Goal: Task Accomplishment & Management: Manage account settings

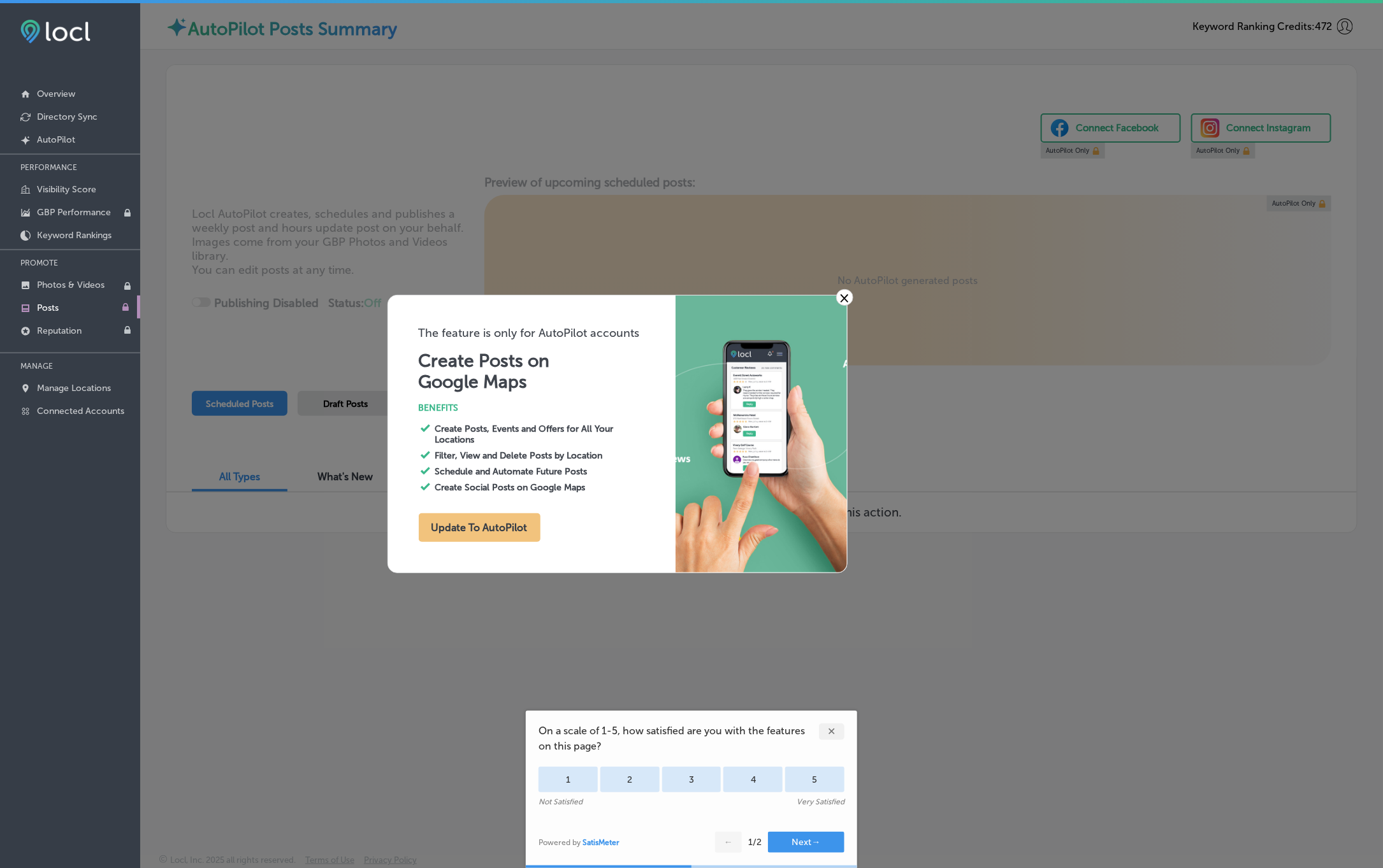
click at [849, 298] on link "×" at bounding box center [844, 297] width 17 height 17
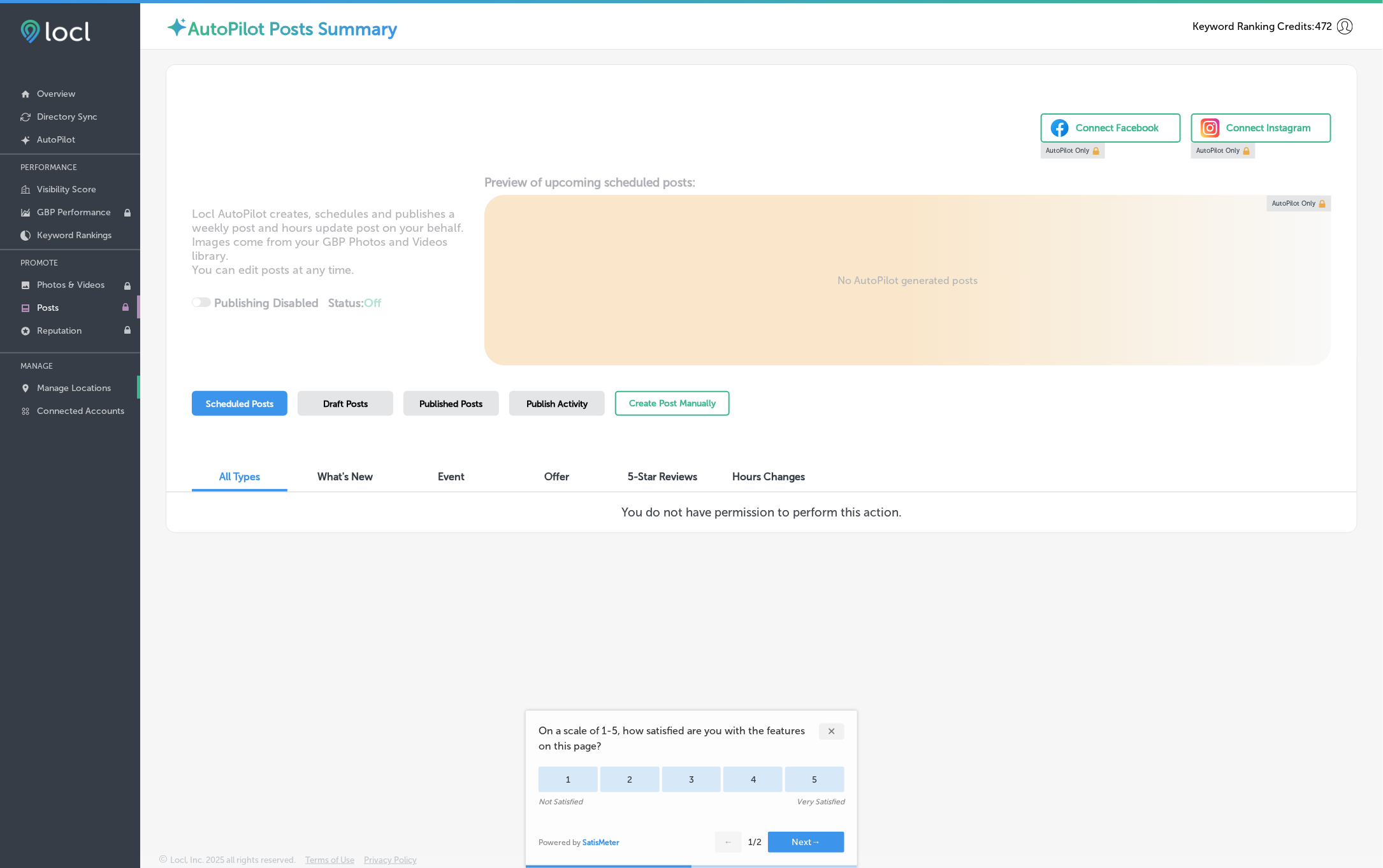
click at [81, 392] on p "Manage Locations" at bounding box center [73, 388] width 74 height 11
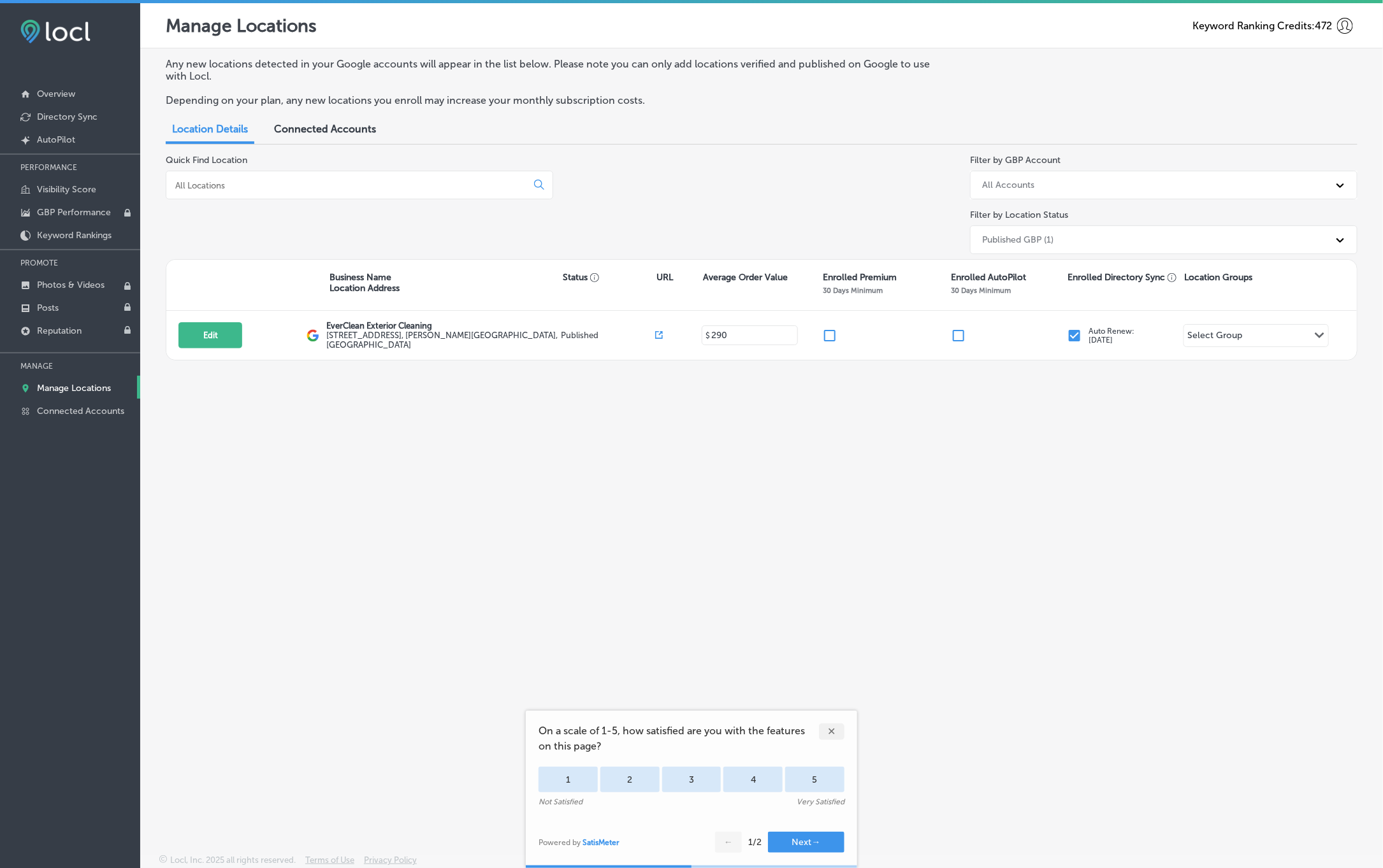
click at [827, 732] on div "✕" at bounding box center [832, 732] width 26 height 17
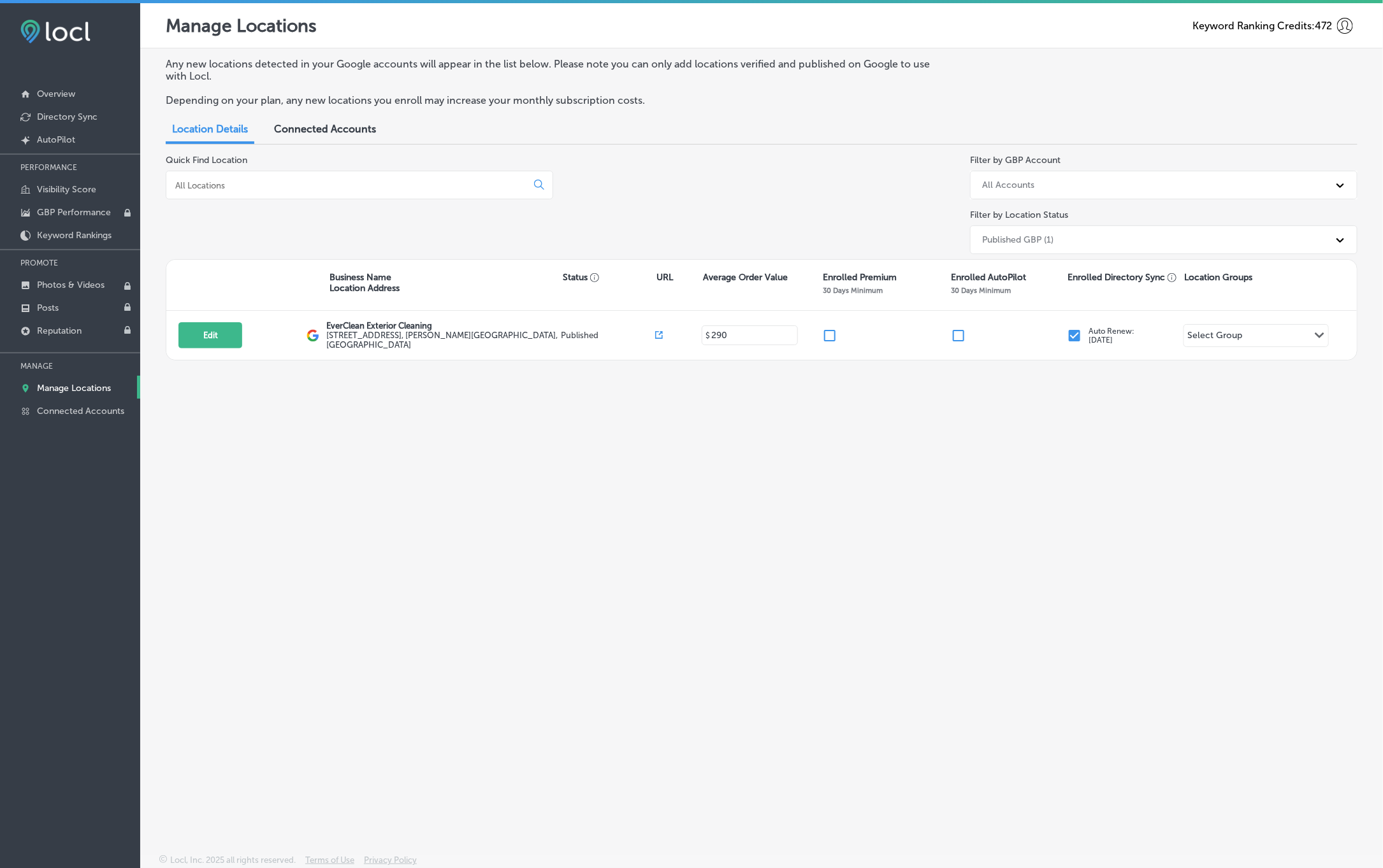
click at [297, 137] on div "Connected Accounts" at bounding box center [325, 130] width 122 height 28
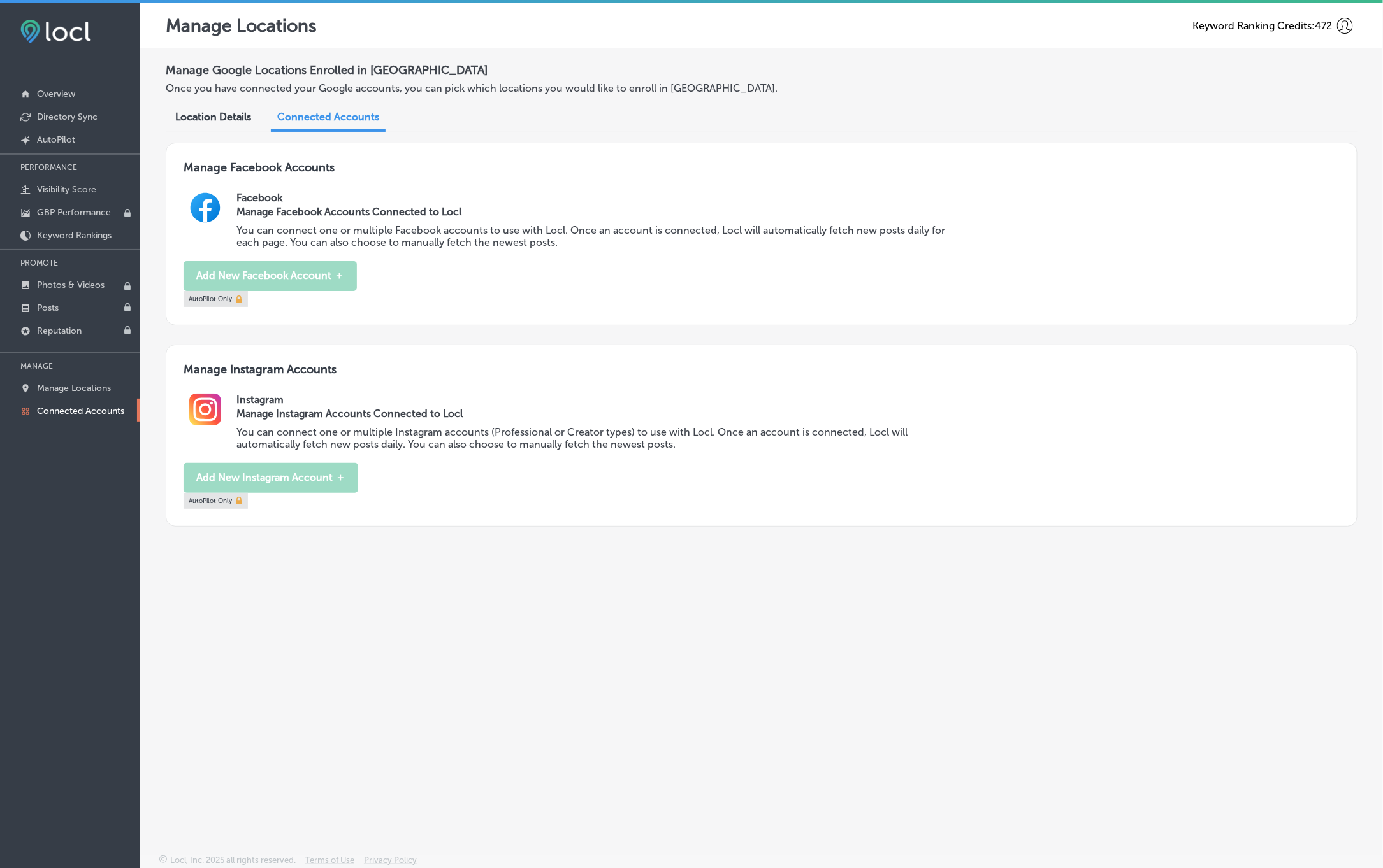
click at [238, 115] on span "Location Details" at bounding box center [212, 117] width 76 height 12
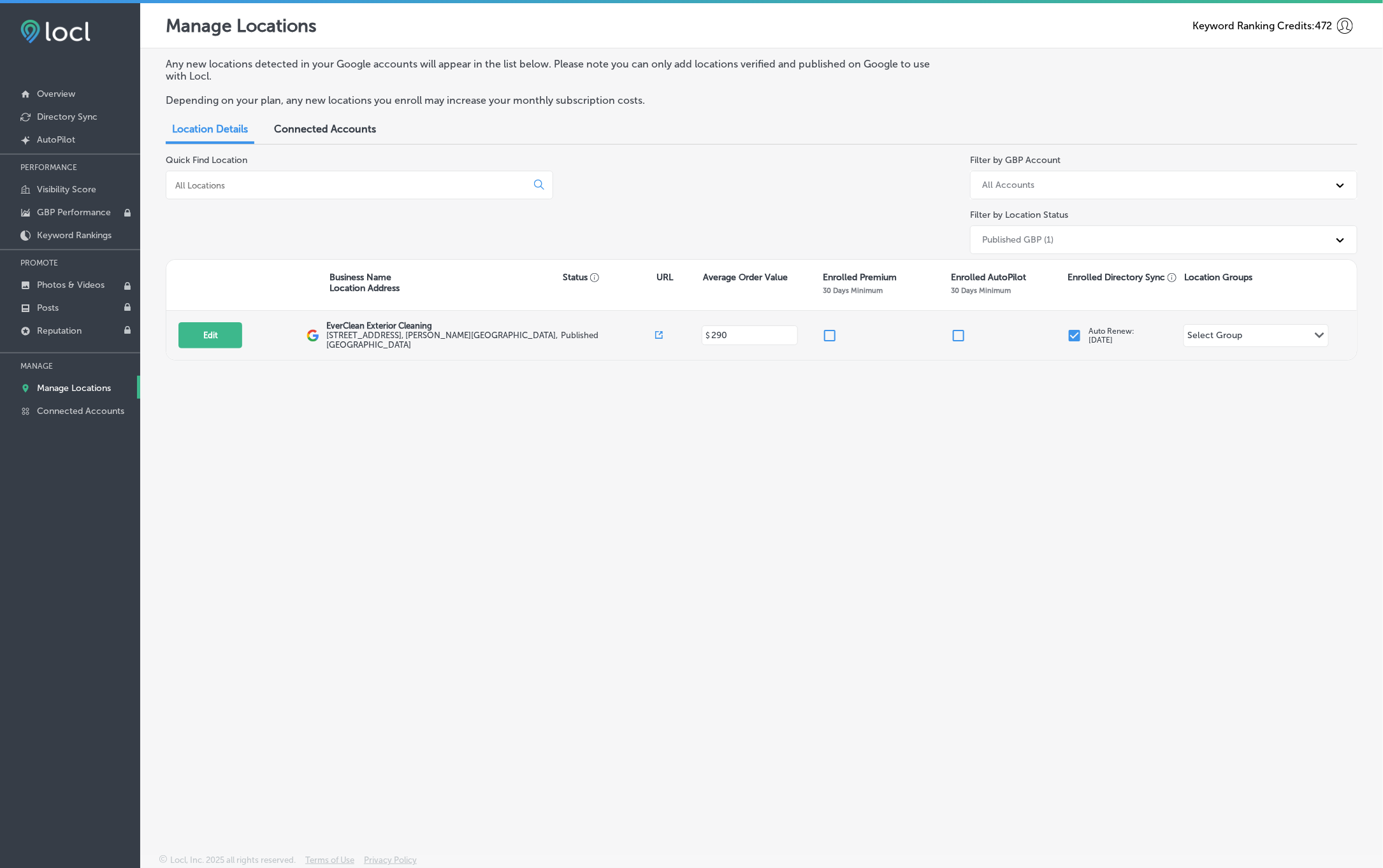
click at [1238, 339] on div "Select Group" at bounding box center [1214, 337] width 54 height 15
click at [1198, 592] on div "Any new locations detected in your Google accounts will appear in the list belo…" at bounding box center [762, 421] width 1243 height 746
click at [258, 181] on input at bounding box center [349, 186] width 350 height 12
click at [232, 171] on div at bounding box center [360, 185] width 387 height 29
click at [234, 179] on div at bounding box center [360, 185] width 387 height 29
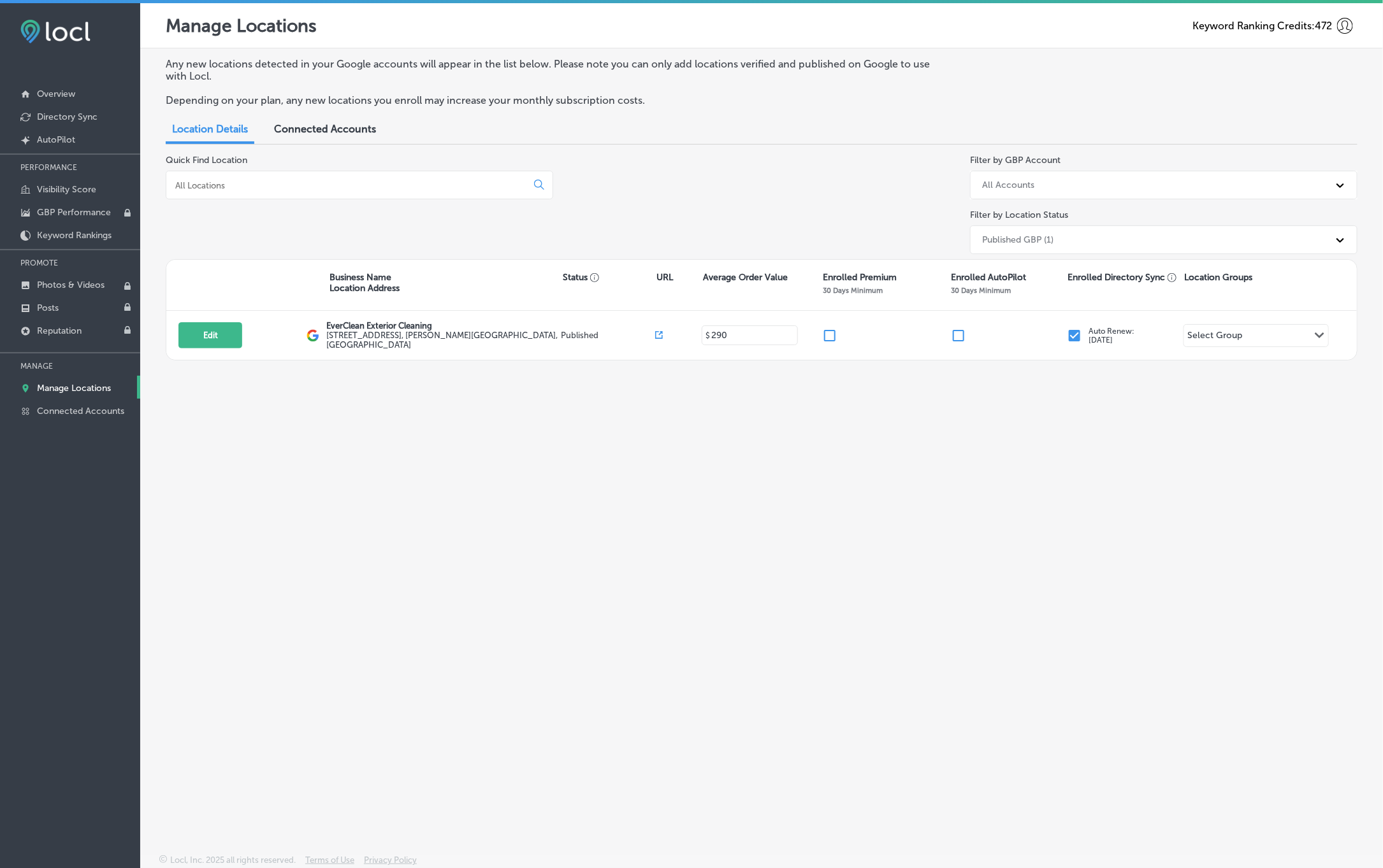
click at [1342, 29] on icon at bounding box center [1344, 26] width 16 height 16
click at [1329, 100] on p "Log Out" at bounding box center [1332, 104] width 39 height 15
